Goal: Task Accomplishment & Management: Complete application form

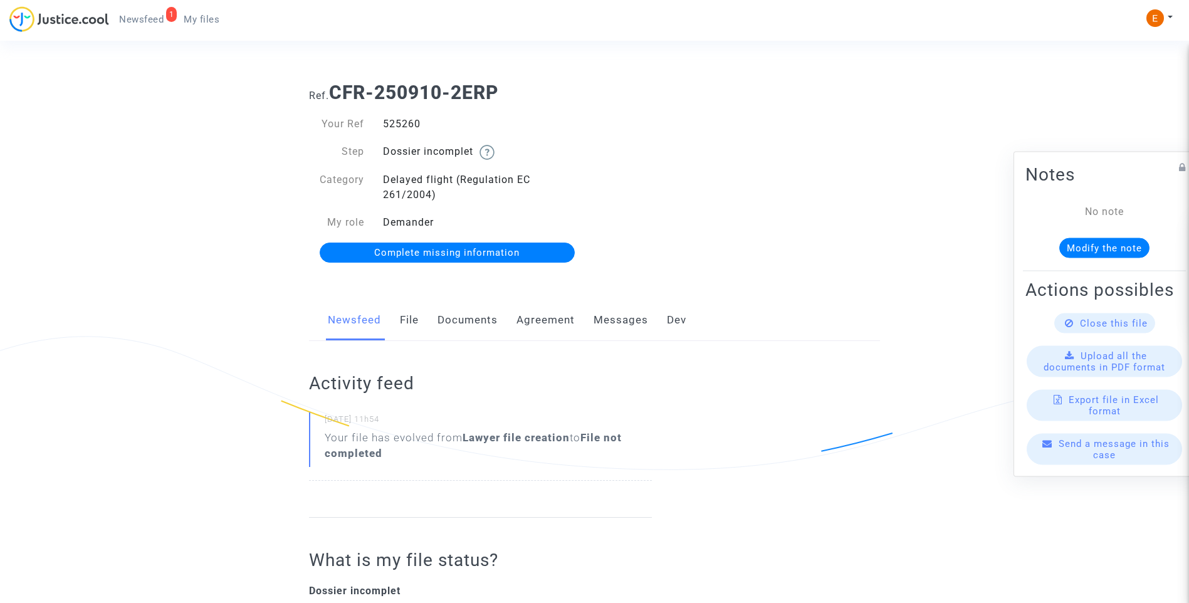
click at [480, 332] on link "Documents" at bounding box center [468, 320] width 60 height 41
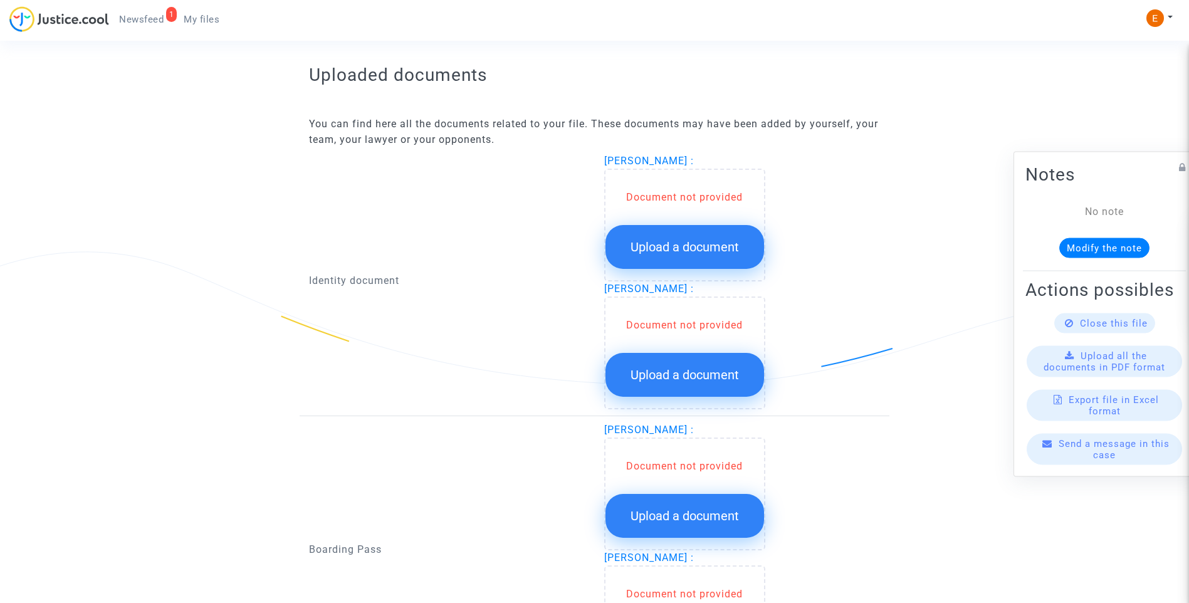
scroll to position [752, 0]
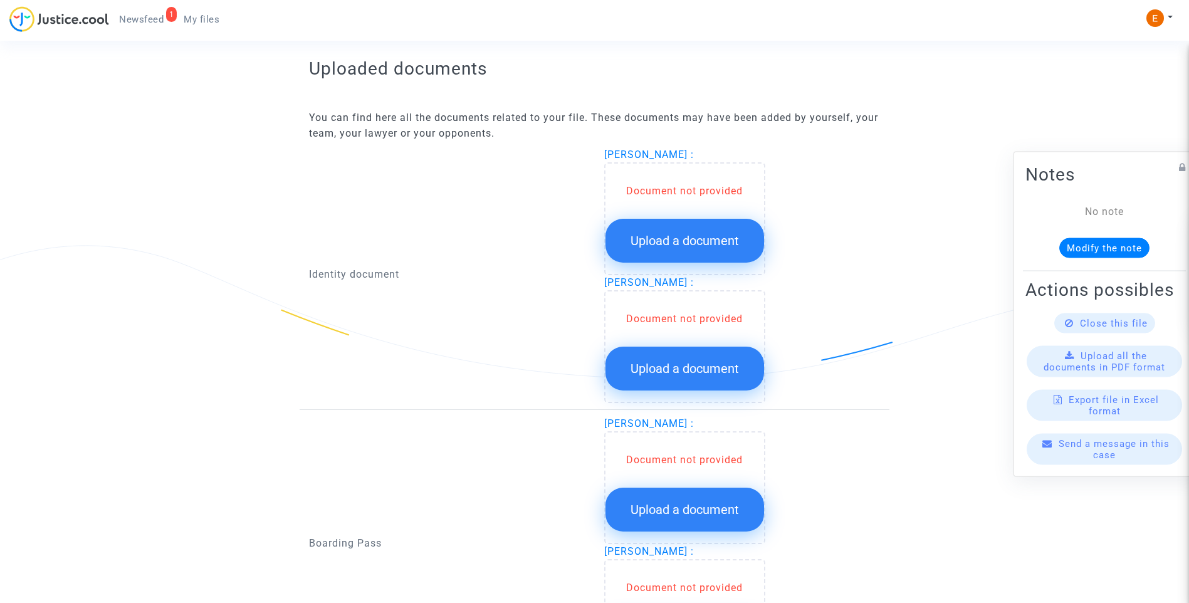
click at [676, 237] on span "Upload a document" at bounding box center [685, 240] width 108 height 15
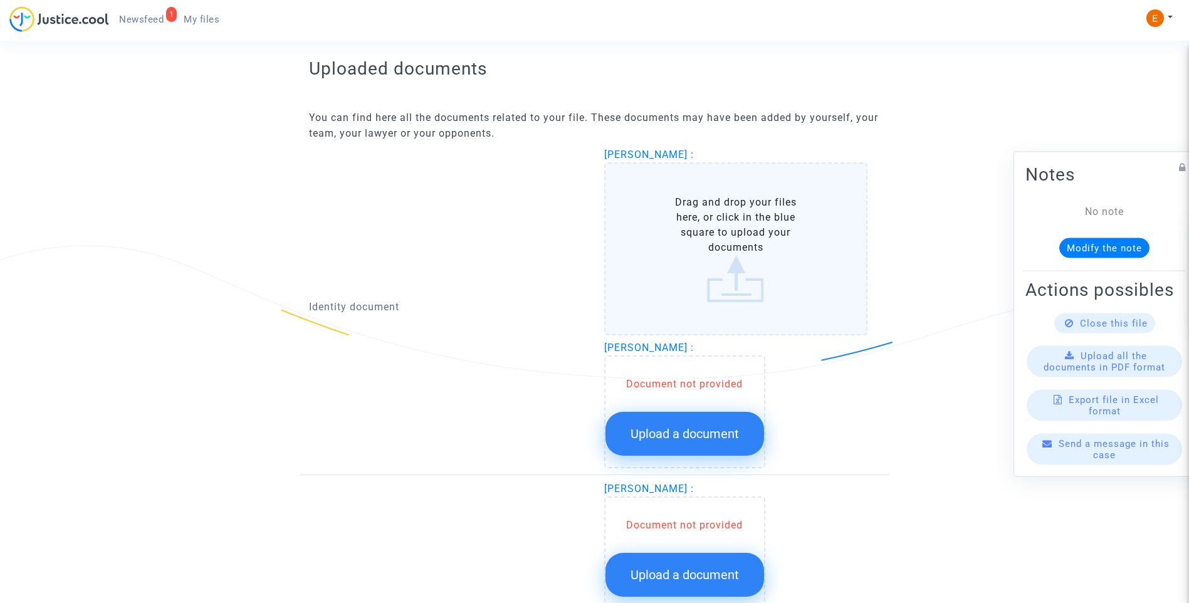
click at [682, 442] on button "Upload a document" at bounding box center [685, 434] width 159 height 44
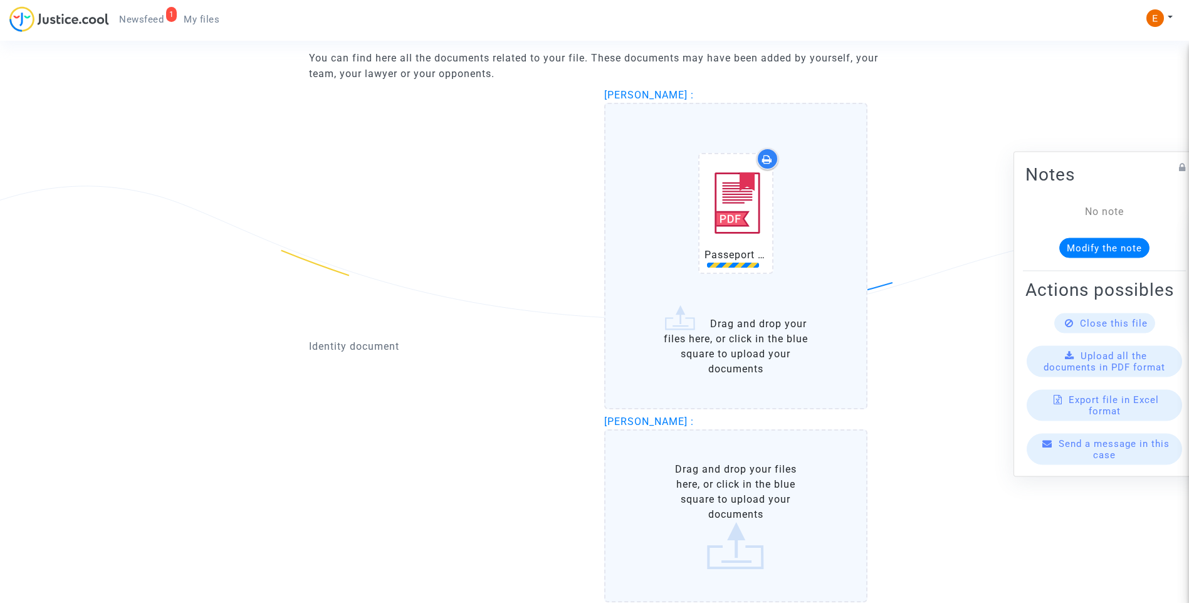
scroll to position [878, 0]
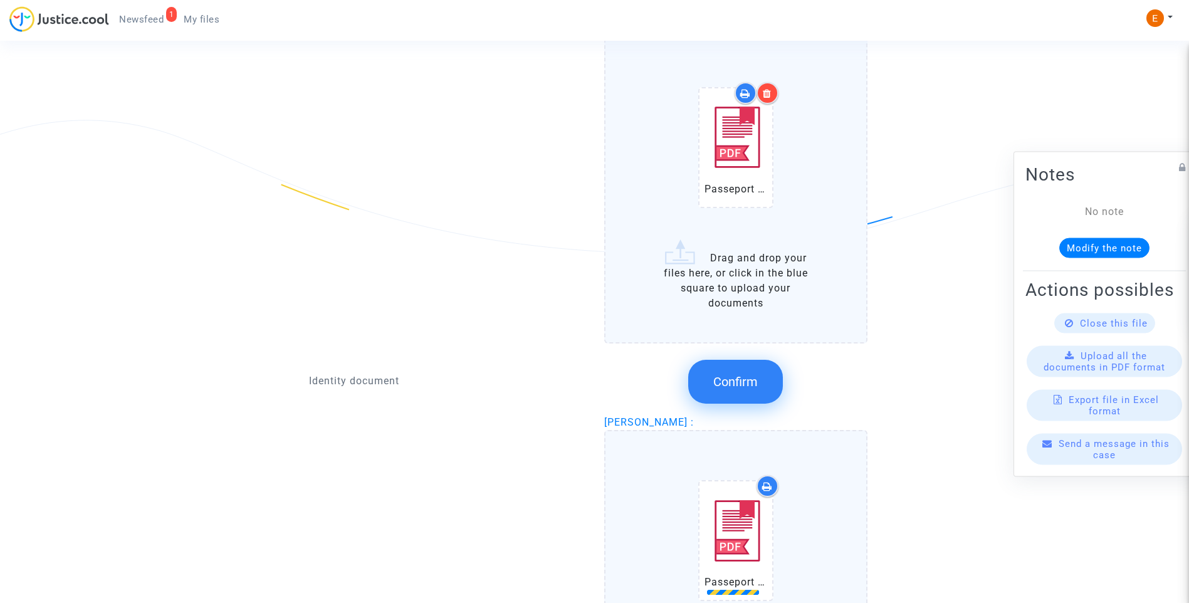
click at [755, 393] on button "Confirm" at bounding box center [735, 382] width 95 height 44
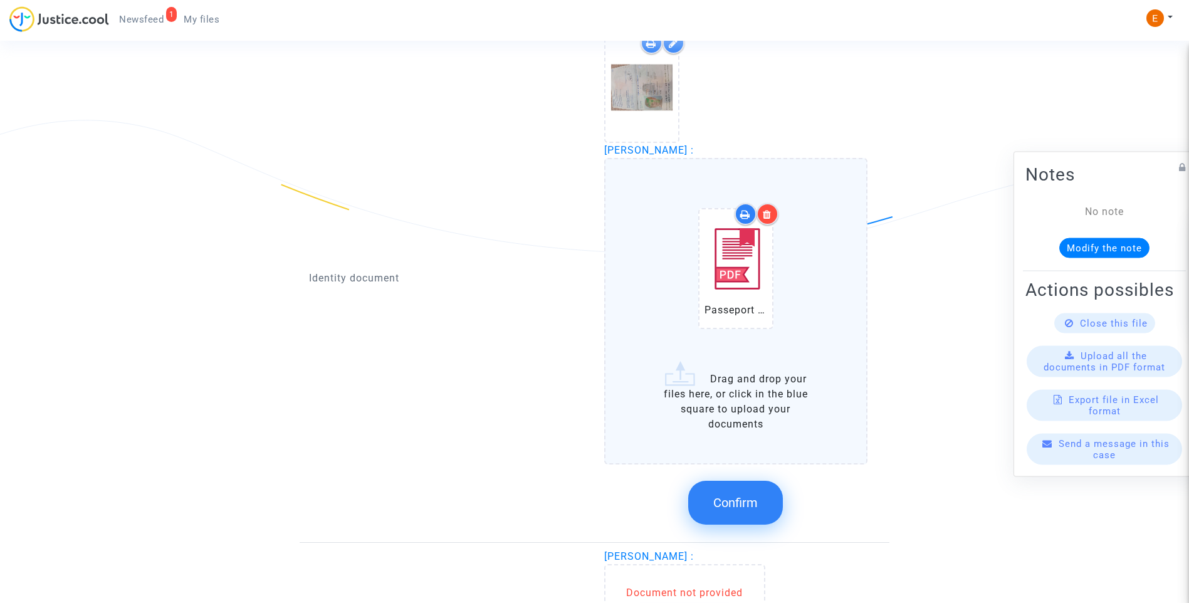
click at [755, 505] on span "Confirm" at bounding box center [735, 502] width 45 height 15
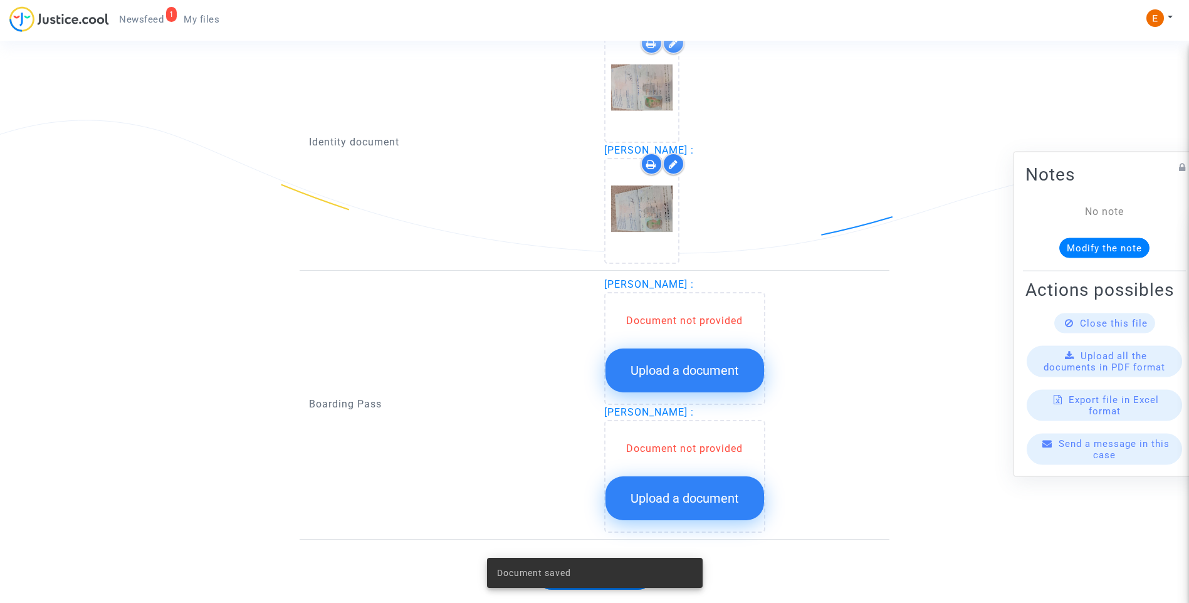
click at [695, 357] on button "Upload a document" at bounding box center [685, 371] width 159 height 44
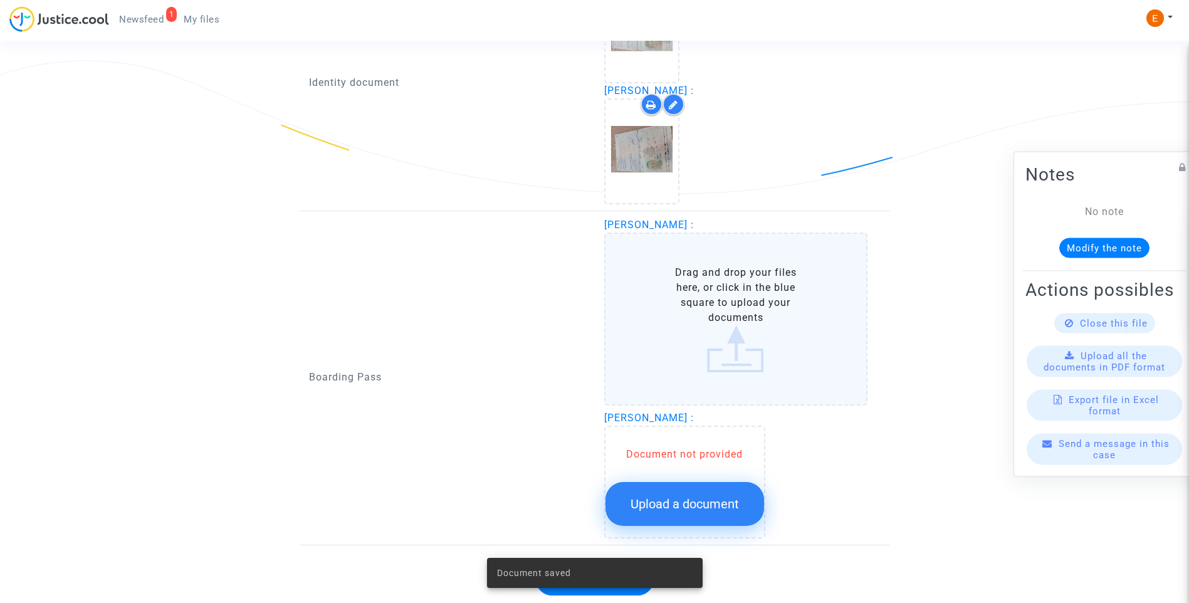
scroll to position [940, 0]
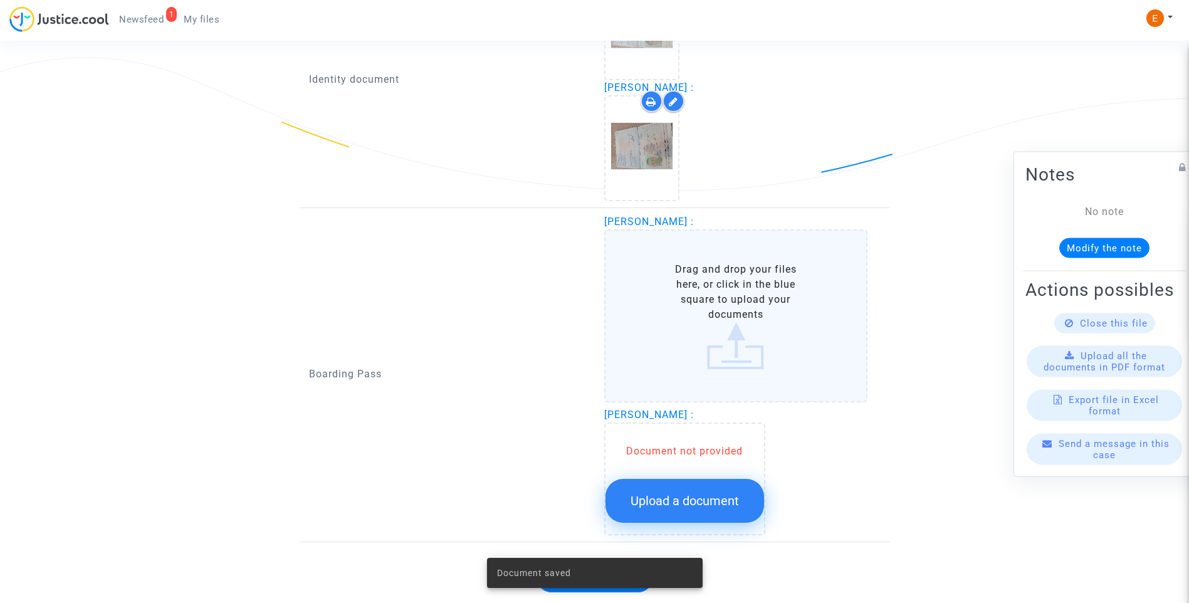
click at [705, 498] on span "Upload a document" at bounding box center [685, 500] width 108 height 15
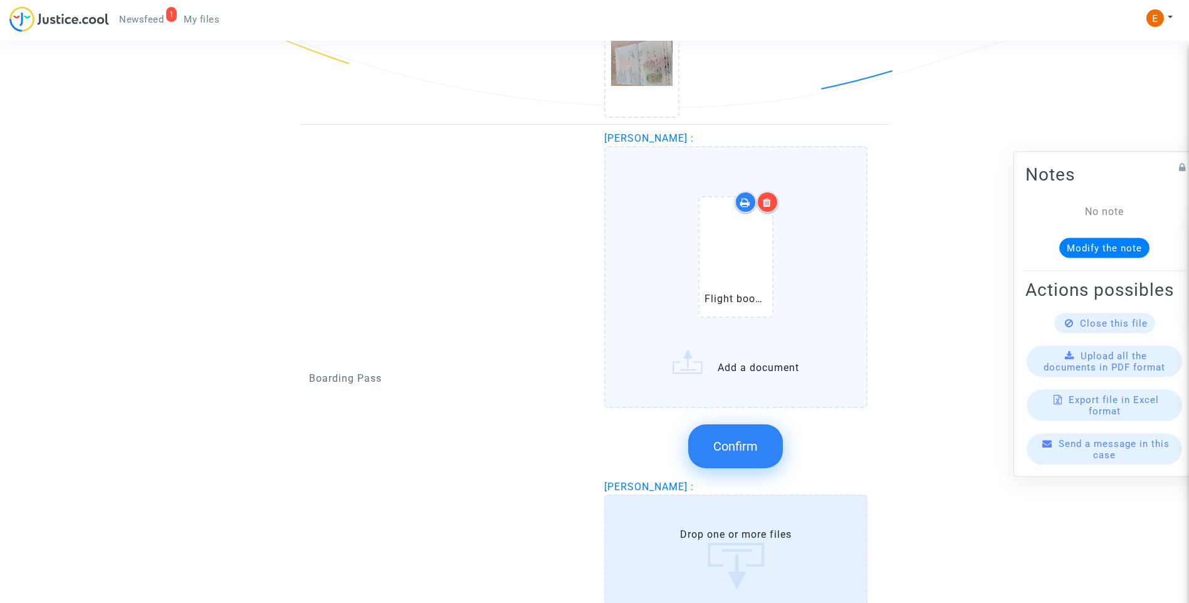
scroll to position [1029, 0]
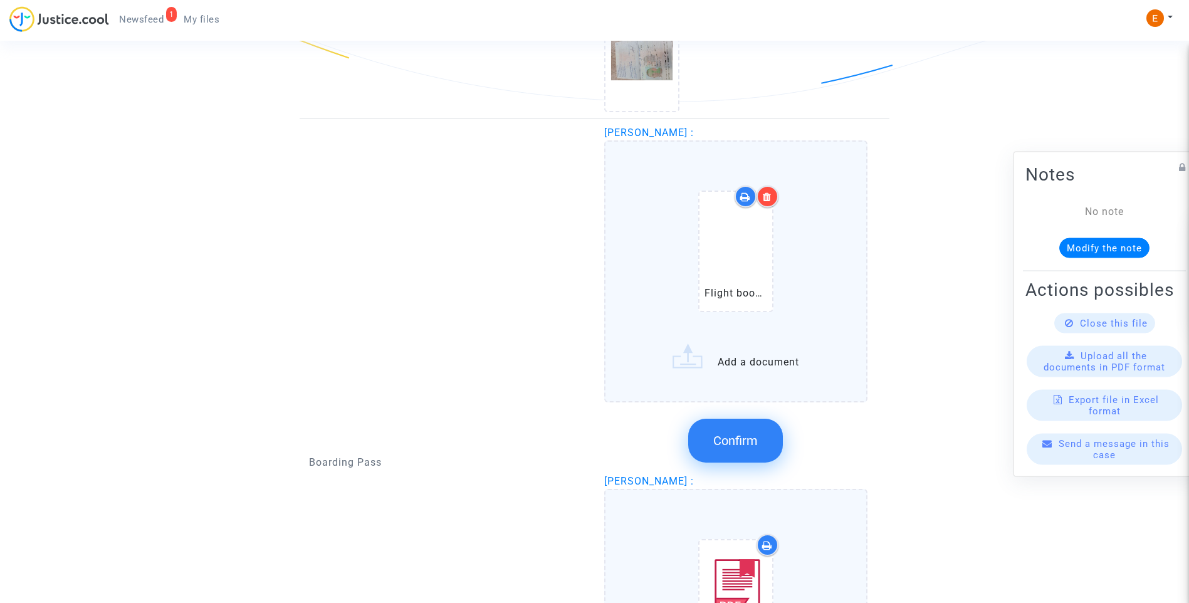
click at [745, 440] on span "Confirm" at bounding box center [735, 440] width 45 height 15
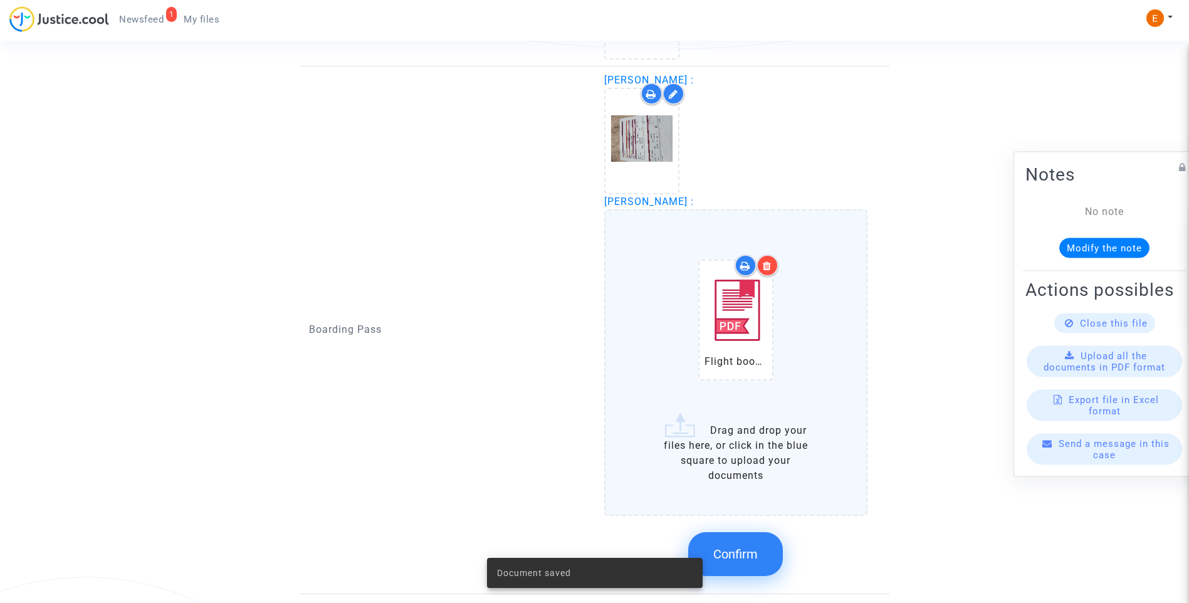
scroll to position [1155, 0]
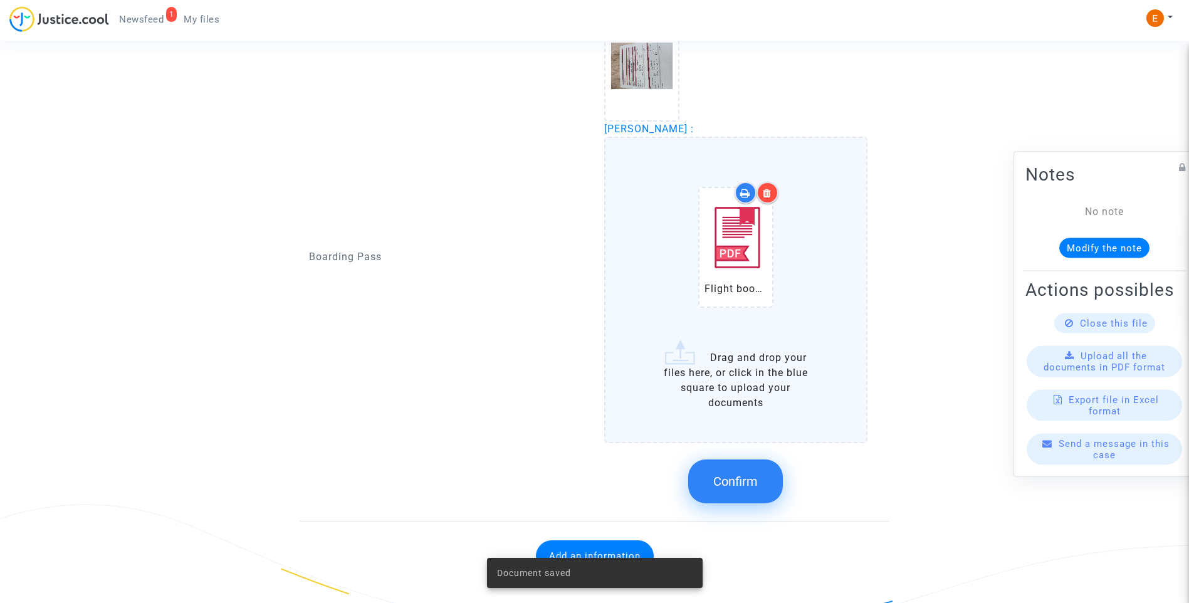
click at [743, 476] on span "Confirm" at bounding box center [735, 481] width 45 height 15
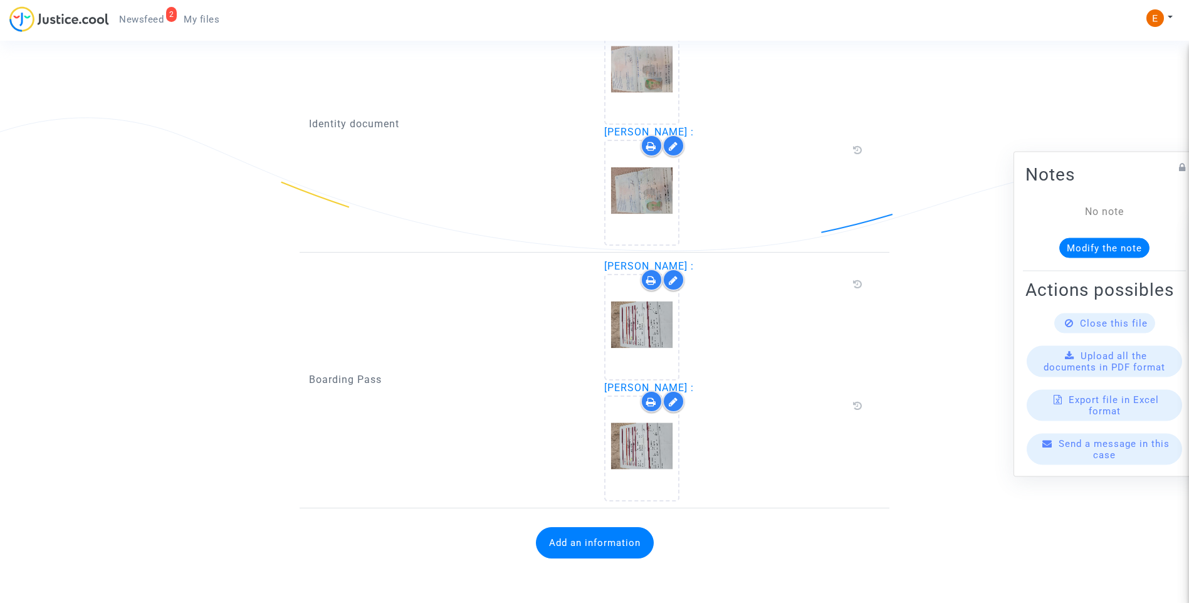
click at [604, 542] on button "Add an information" at bounding box center [595, 542] width 118 height 31
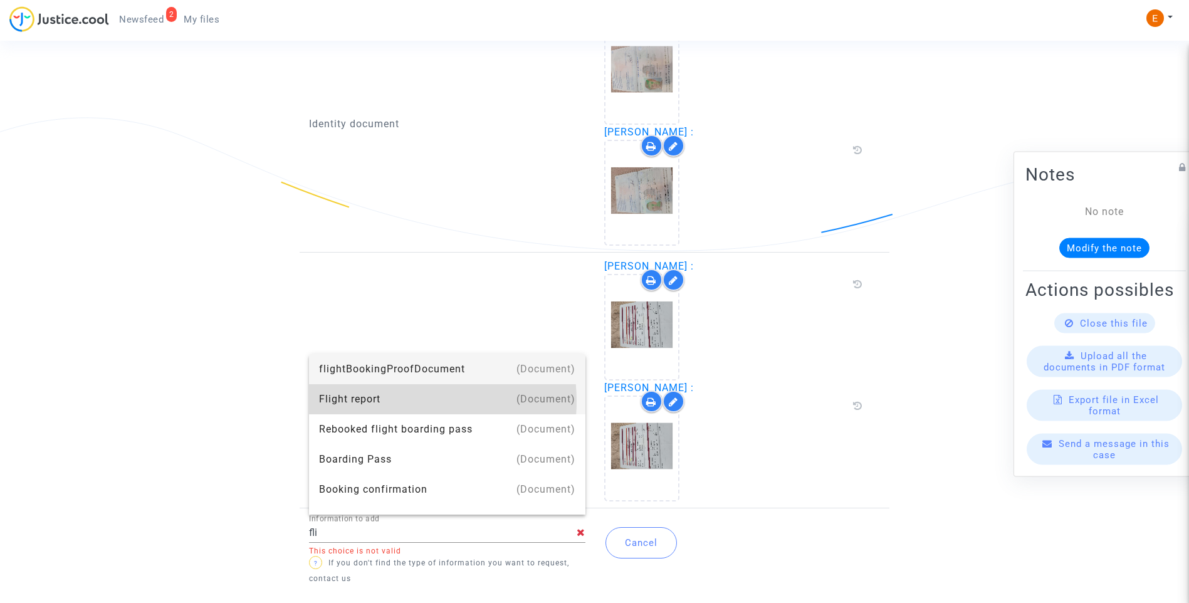
click at [397, 400] on div "Flight report" at bounding box center [447, 399] width 256 height 30
type input "Flight report"
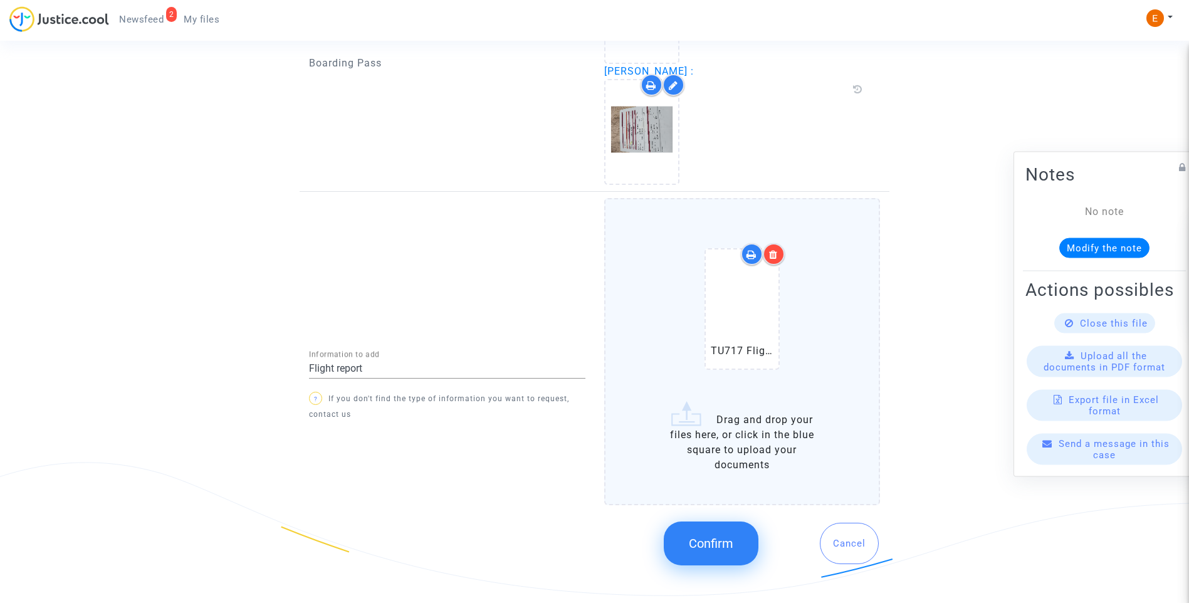
scroll to position [1209, 0]
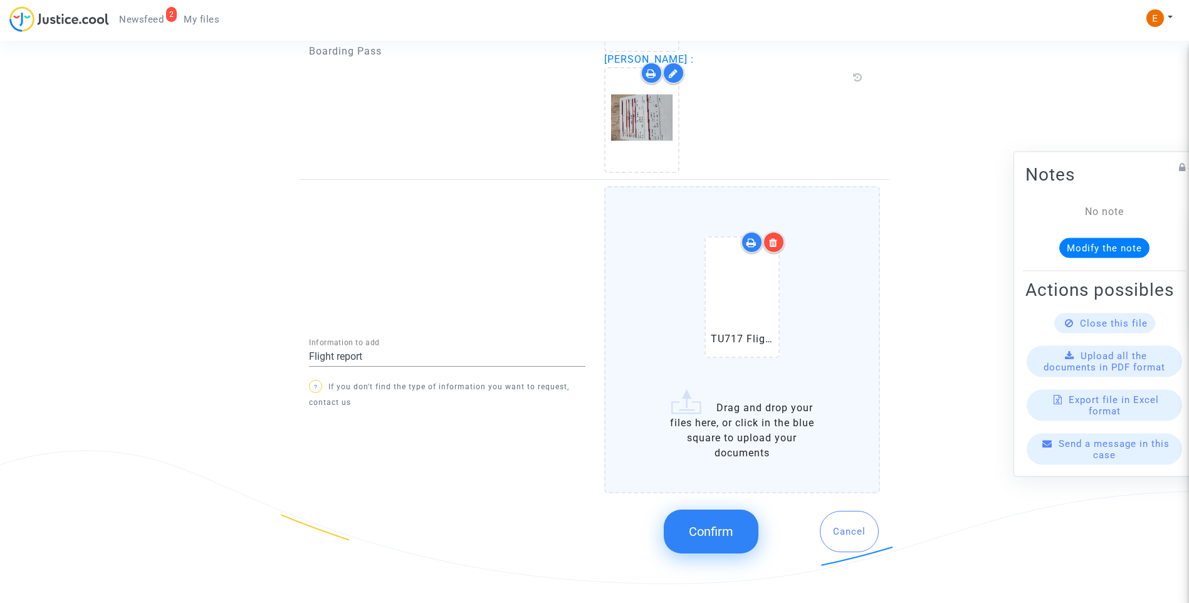
click at [713, 530] on span "Confirm" at bounding box center [711, 531] width 45 height 15
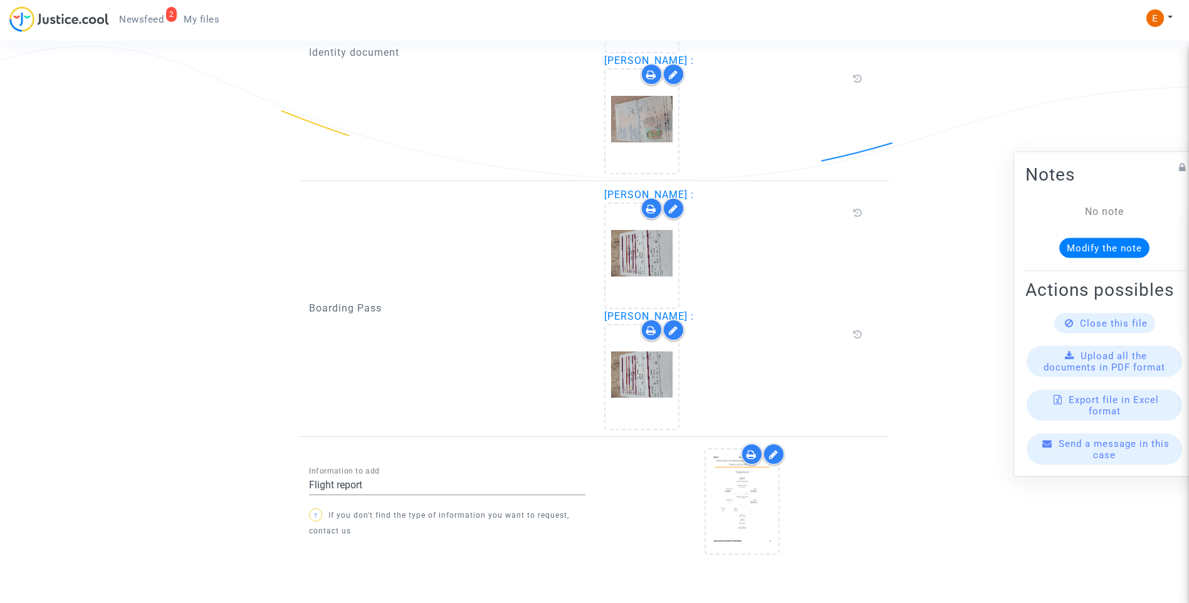
scroll to position [1000, 0]
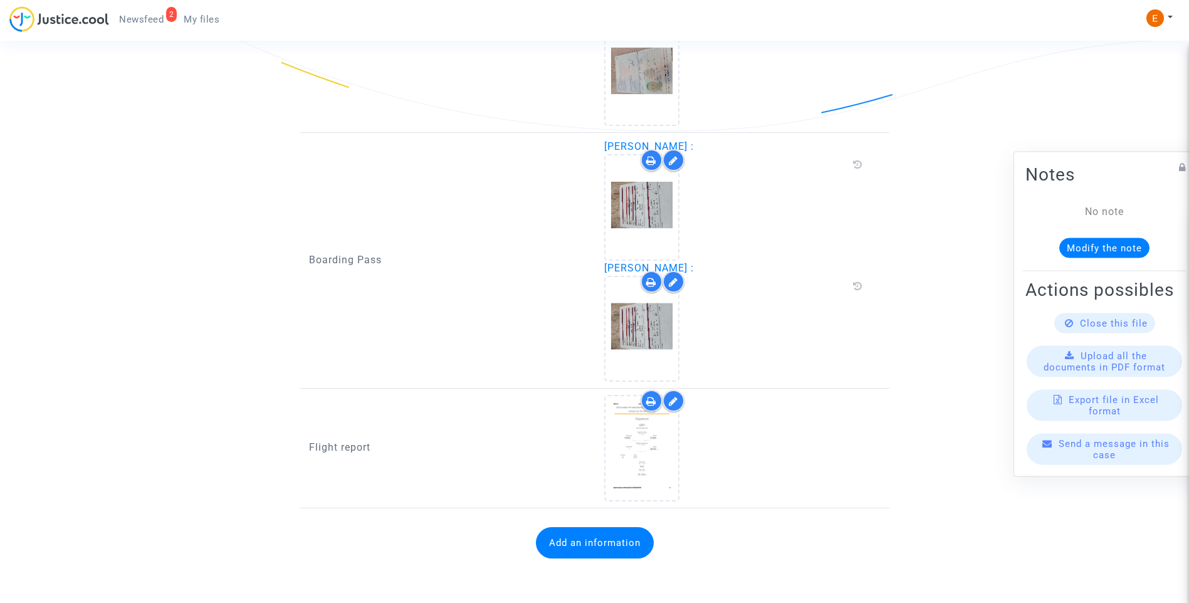
click at [154, 15] on span "Newsfeed" at bounding box center [141, 19] width 45 height 11
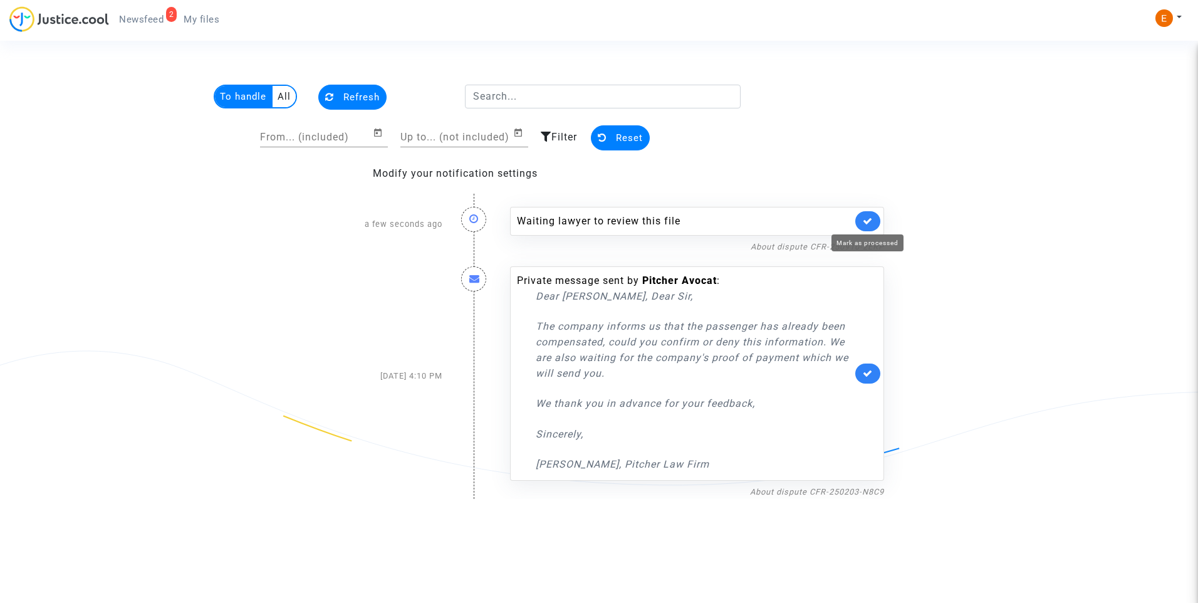
click at [865, 217] on icon at bounding box center [868, 220] width 10 height 9
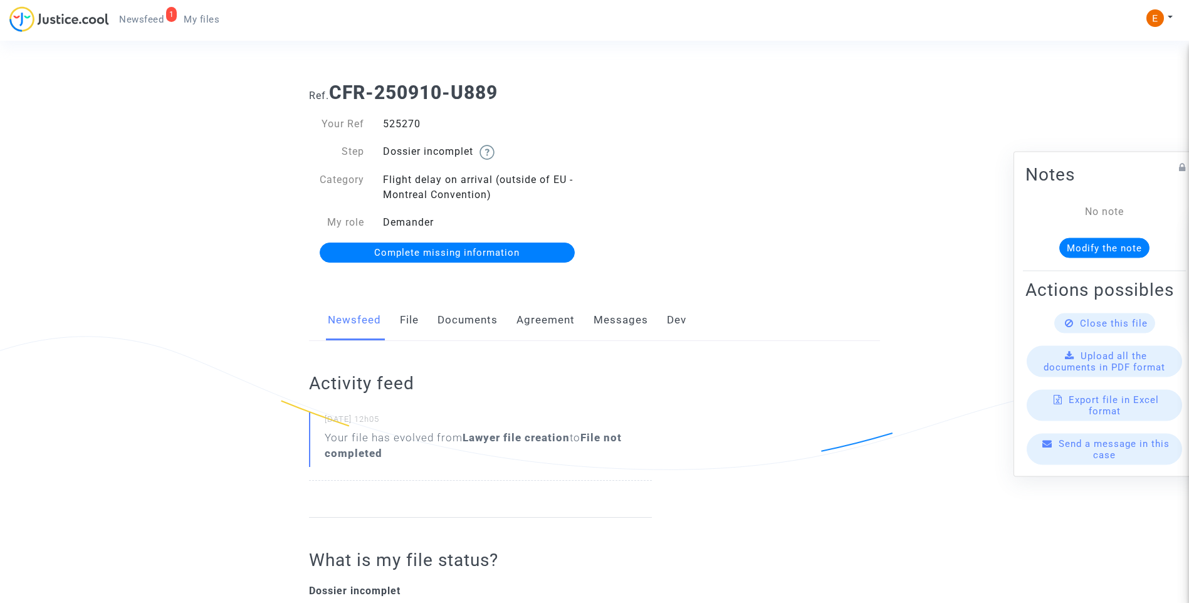
click at [453, 317] on link "Documents" at bounding box center [468, 320] width 60 height 41
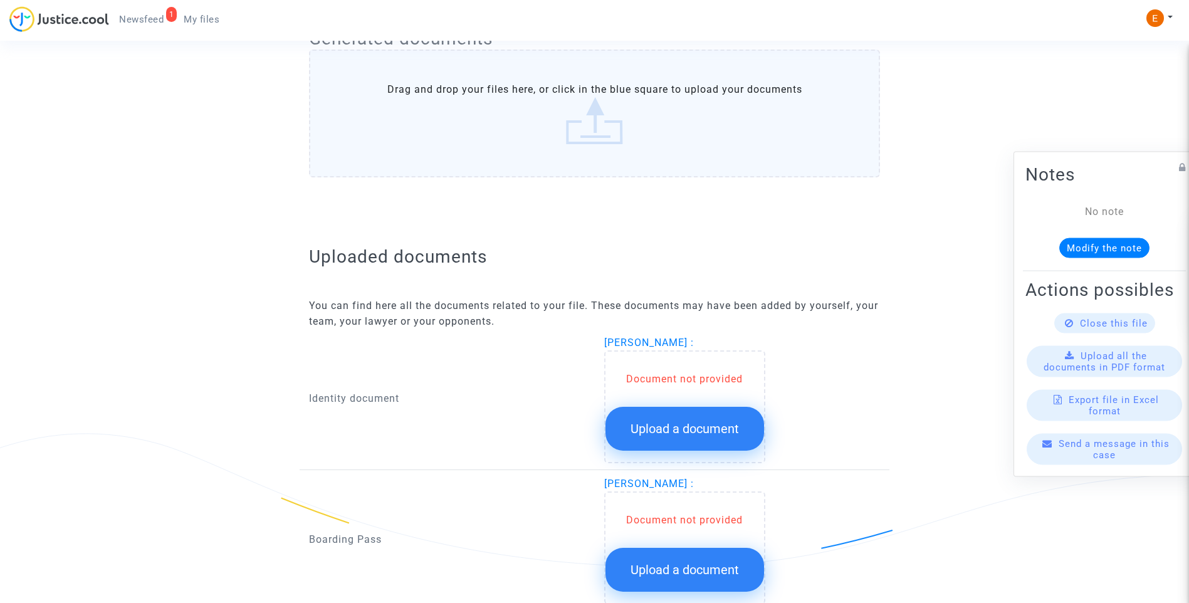
click at [715, 421] on span "Upload a document" at bounding box center [685, 428] width 108 height 15
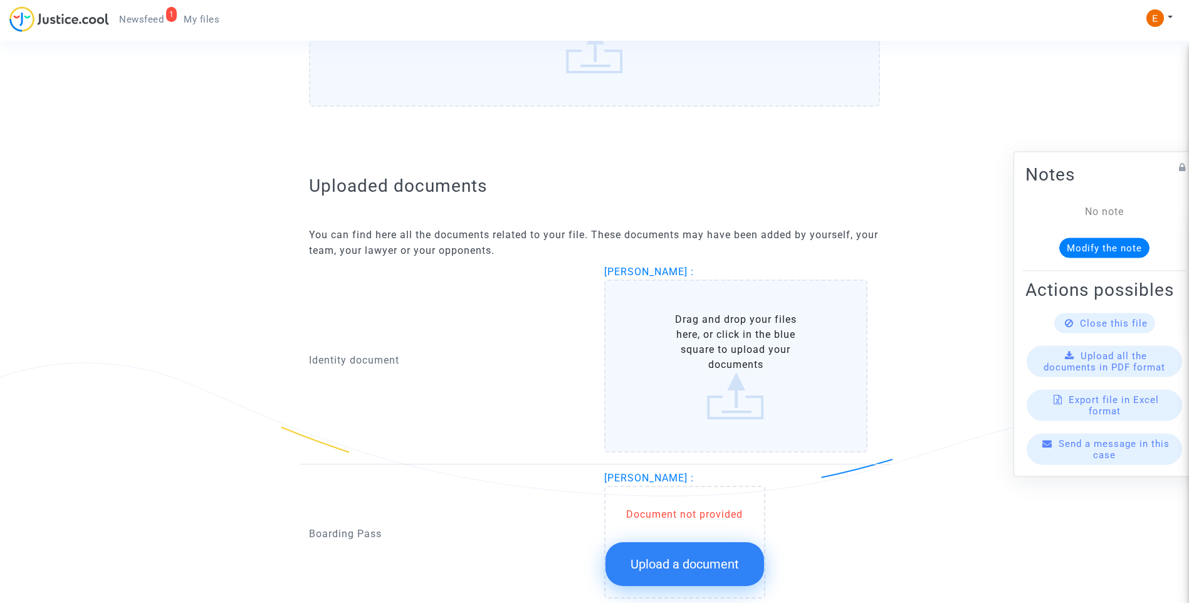
scroll to position [732, 0]
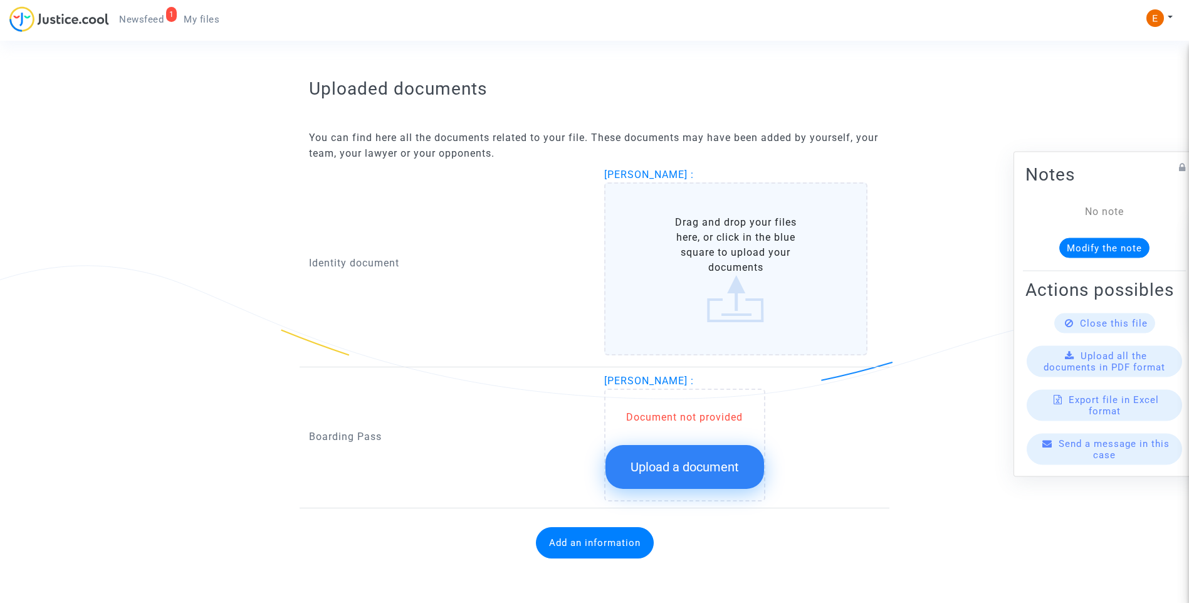
click at [722, 455] on button "Upload a document" at bounding box center [685, 467] width 159 height 44
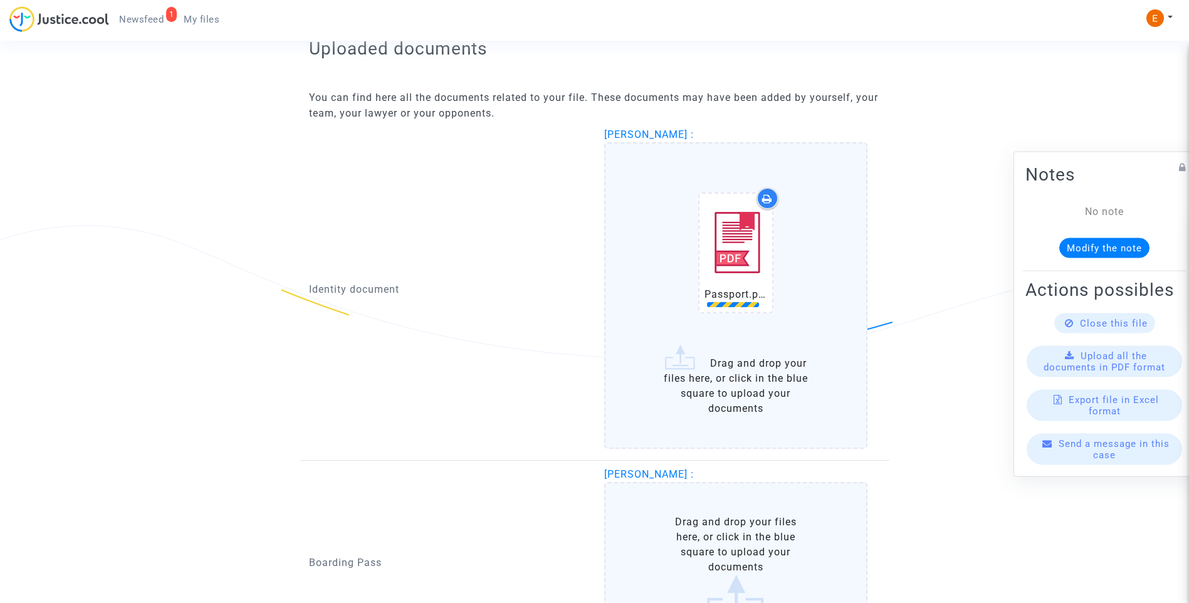
scroll to position [795, 0]
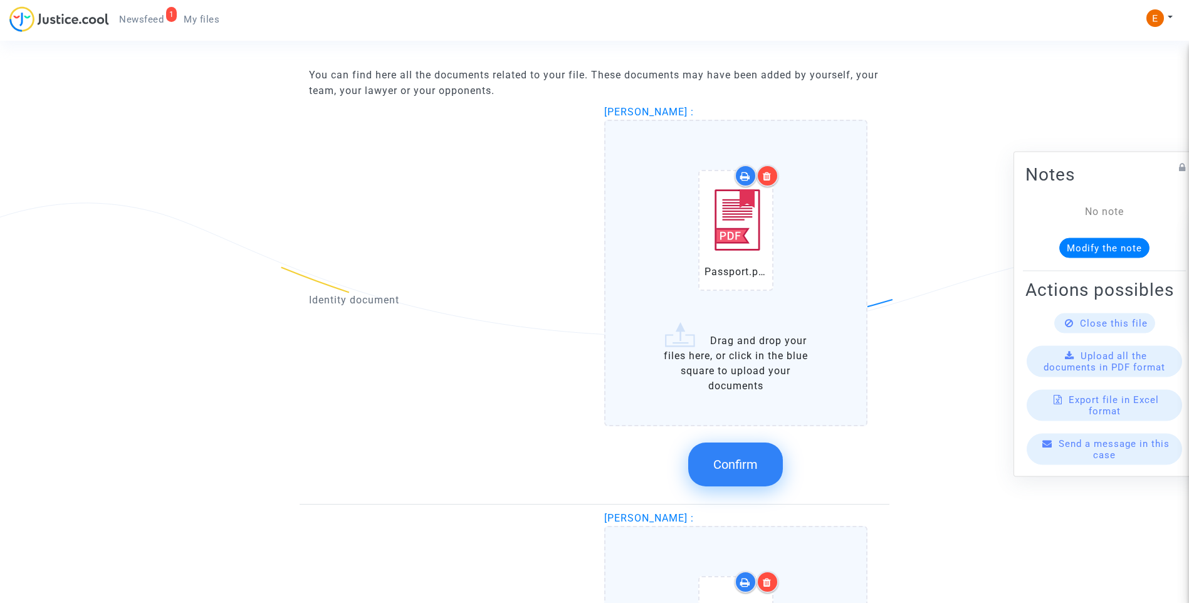
click at [748, 461] on span "Confirm" at bounding box center [735, 464] width 45 height 15
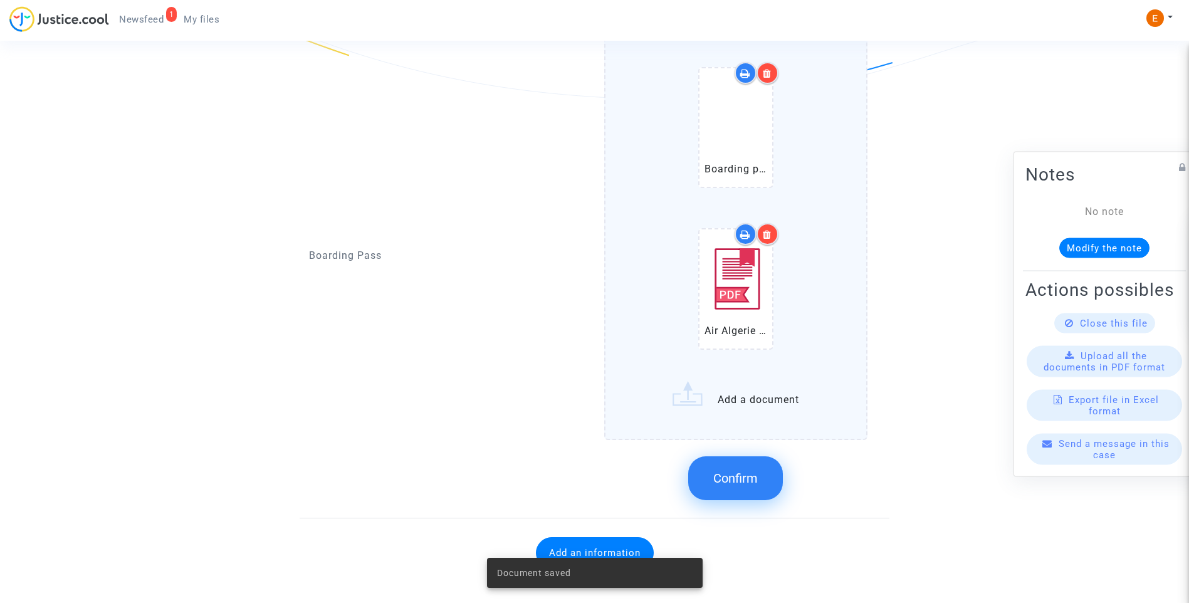
scroll to position [1042, 0]
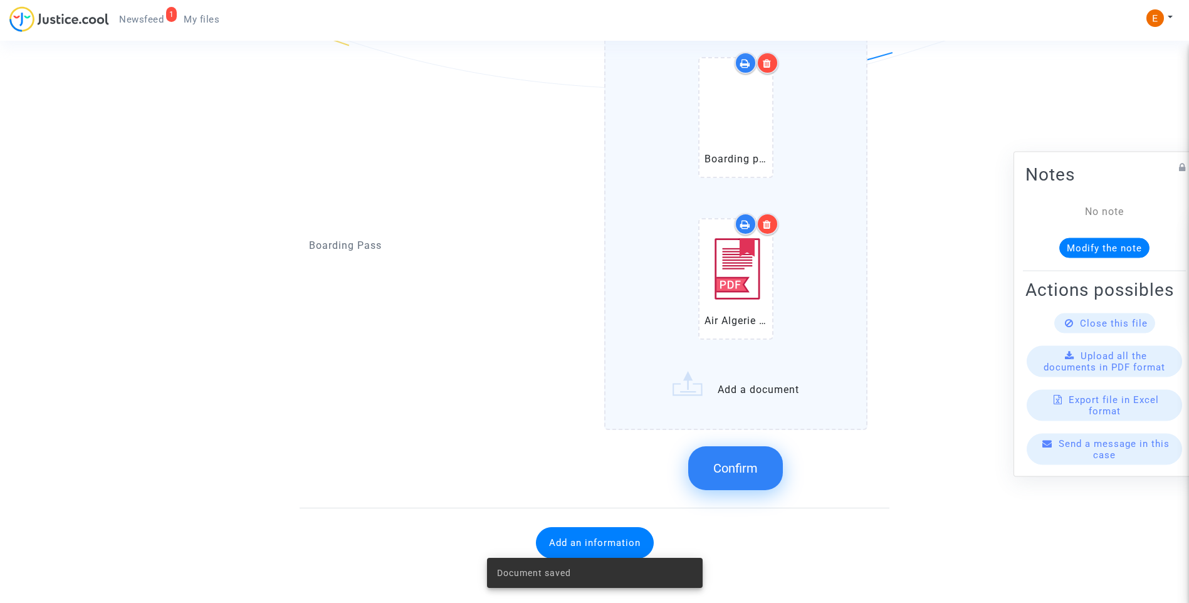
click at [761, 490] on div "Confirm" at bounding box center [736, 468] width 264 height 66
click at [730, 468] on span "Confirm" at bounding box center [735, 468] width 45 height 15
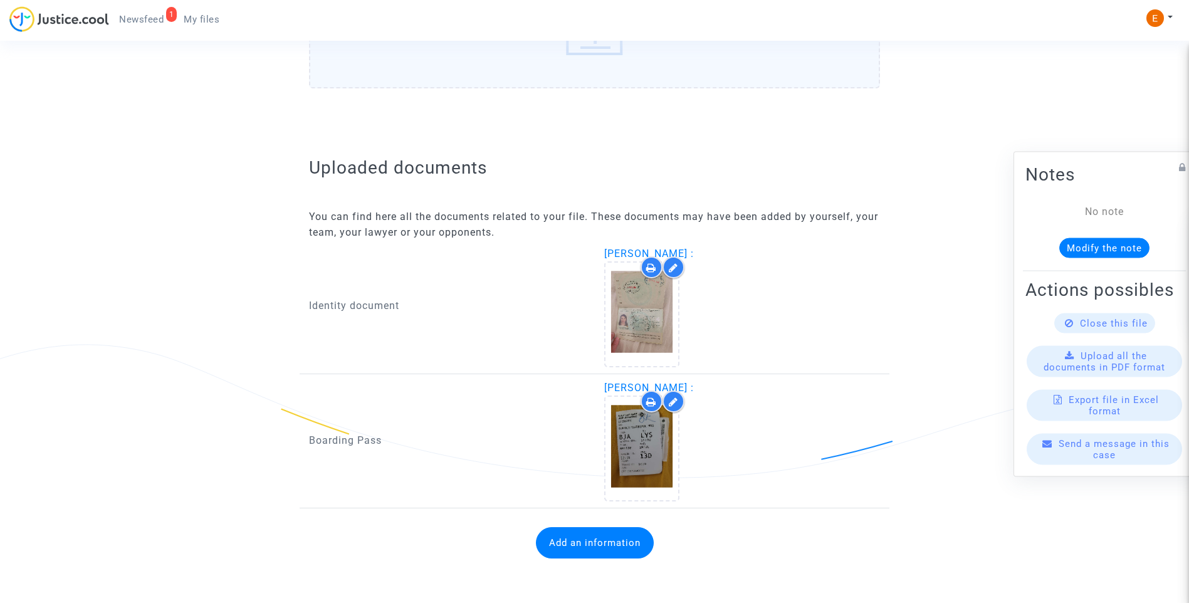
scroll to position [653, 0]
click at [604, 540] on button "Add an information" at bounding box center [595, 542] width 118 height 31
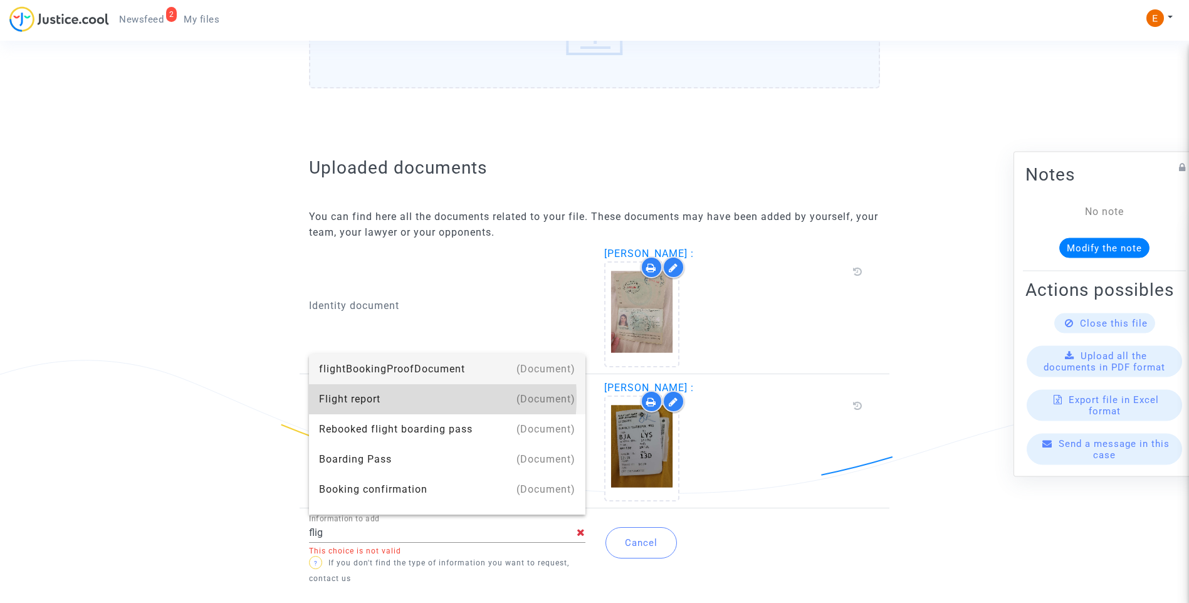
click at [384, 397] on div "Flight report" at bounding box center [447, 399] width 256 height 30
type input "Flight report"
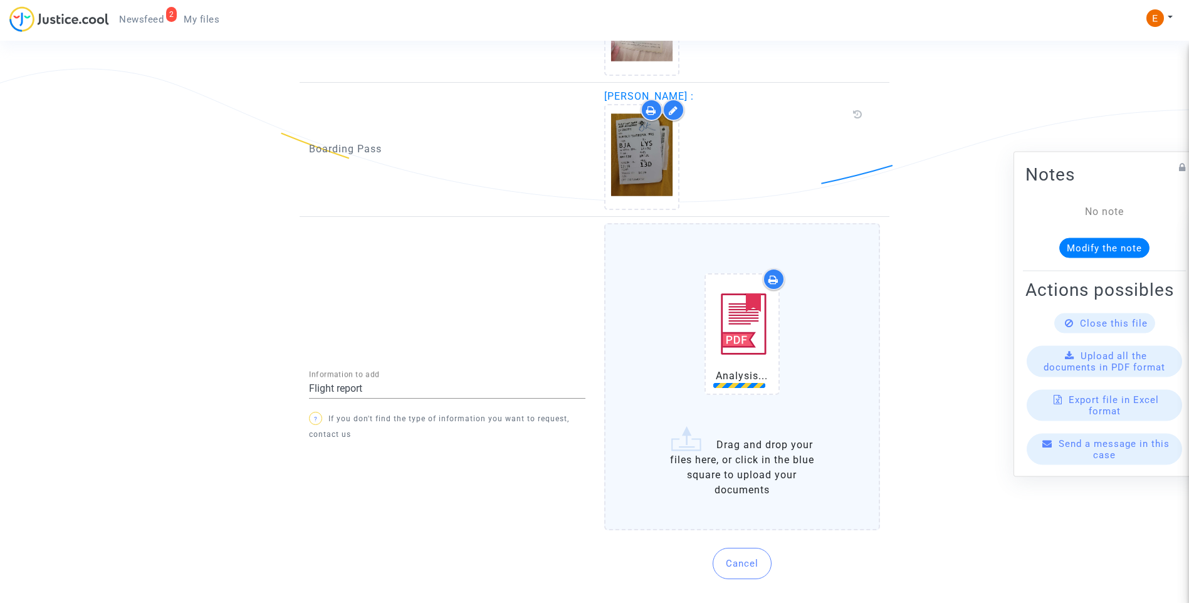
scroll to position [951, 0]
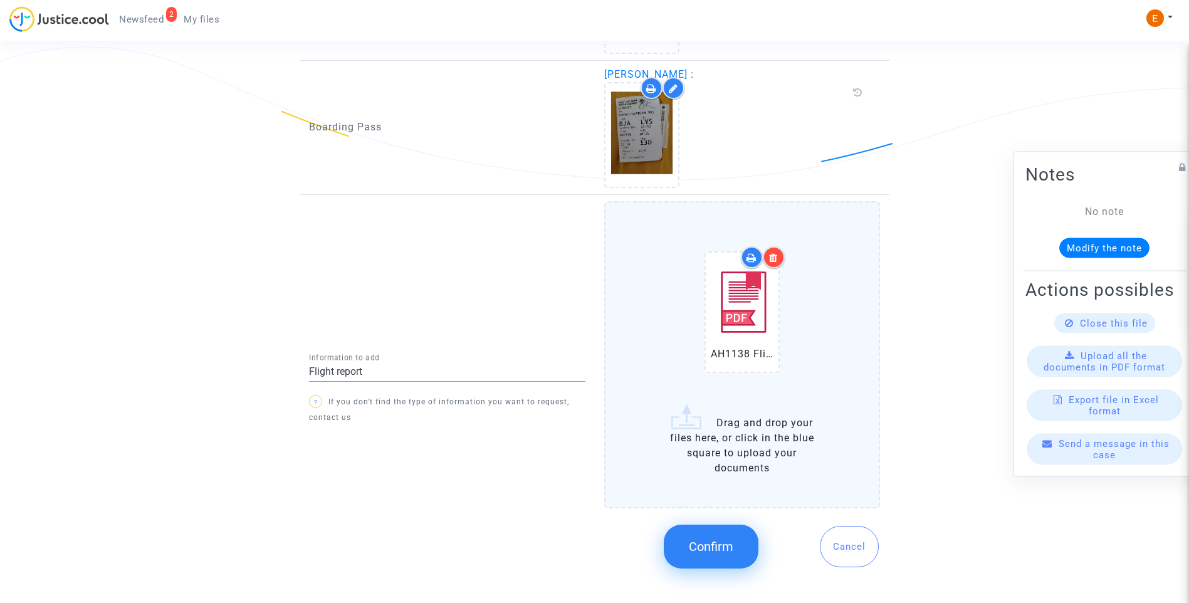
click at [717, 550] on span "Confirm" at bounding box center [711, 546] width 45 height 15
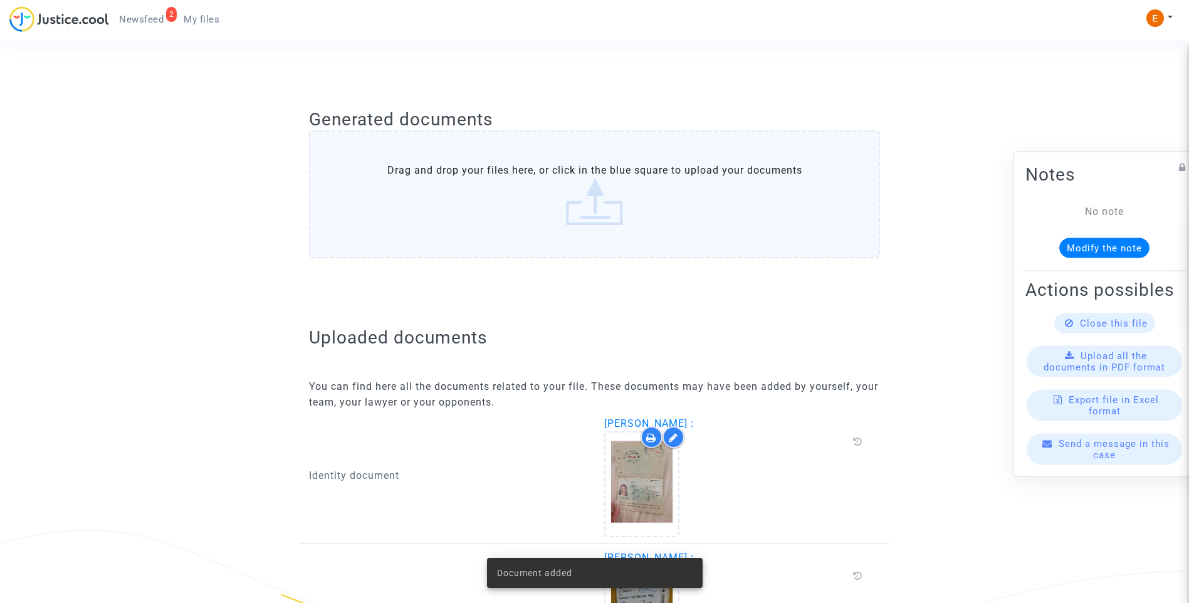
scroll to position [444, 0]
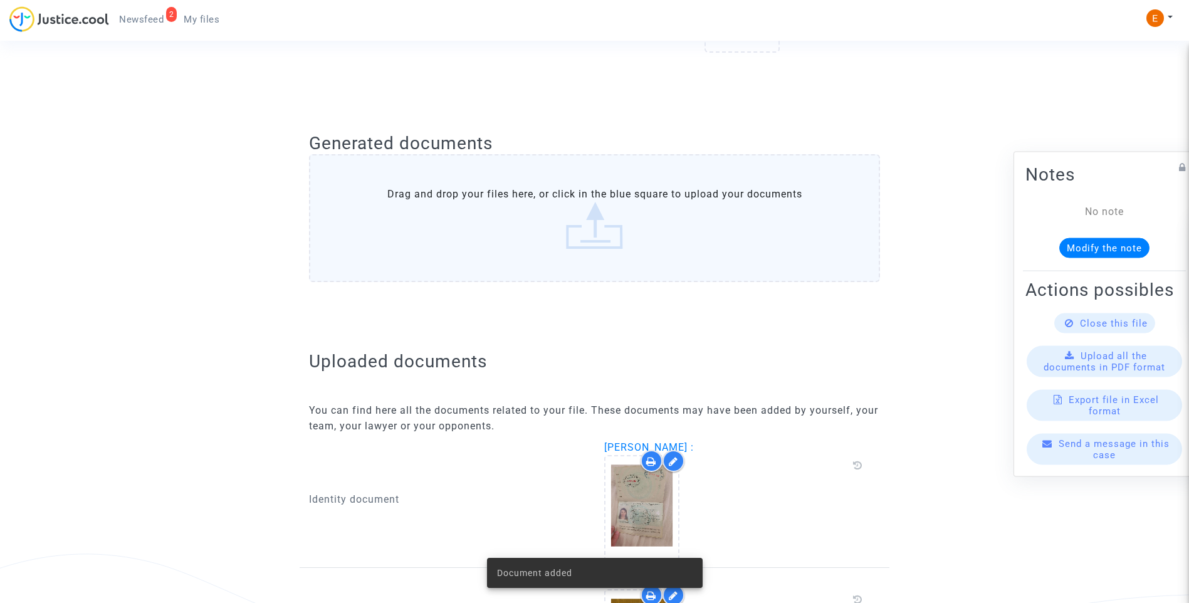
click at [159, 23] on span "Newsfeed" at bounding box center [141, 19] width 45 height 11
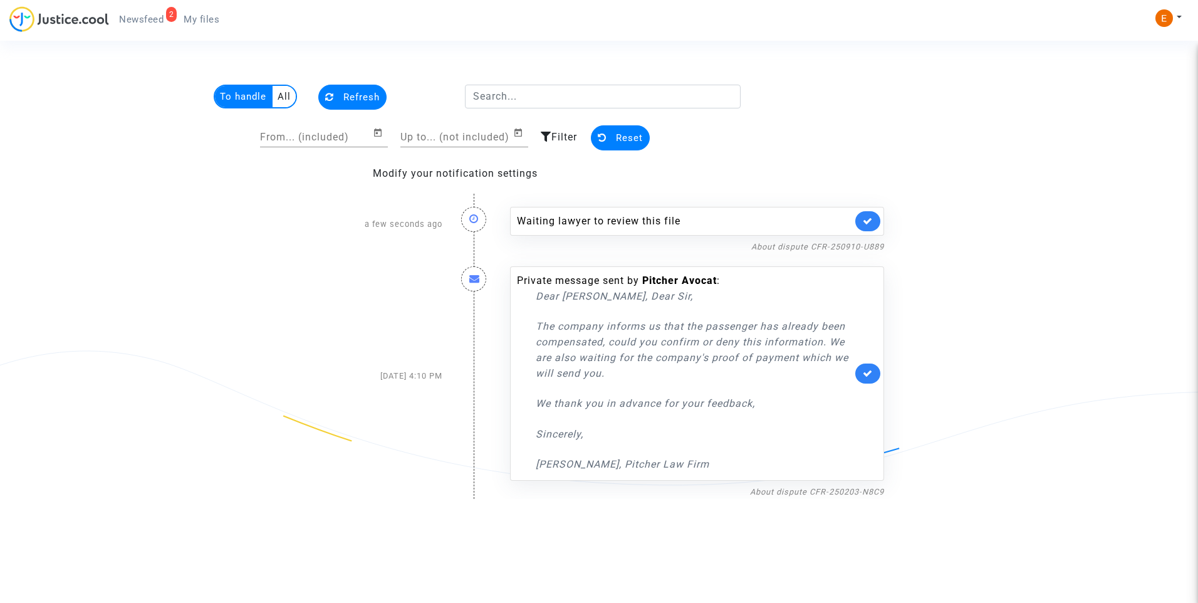
click at [872, 221] on icon at bounding box center [868, 220] width 10 height 9
